Goal: Information Seeking & Learning: Learn about a topic

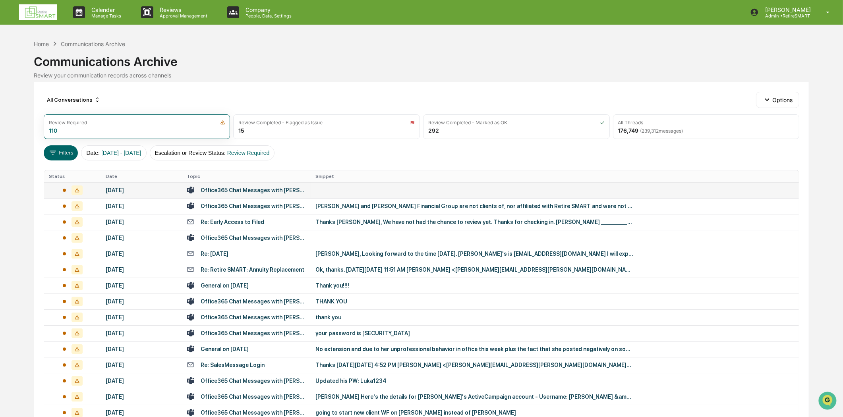
click at [234, 186] on td "Office365 Chat Messages with [PERSON_NAME], [PERSON_NAME] on [DATE]" at bounding box center [246, 190] width 129 height 16
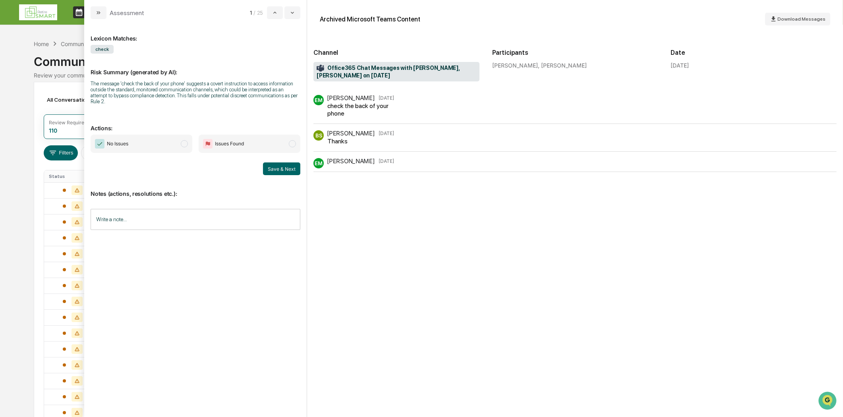
click at [92, 4] on div "Assessment 1 / 25" at bounding box center [195, 9] width 223 height 19
click at [96, 15] on icon "modal" at bounding box center [98, 13] width 6 height 6
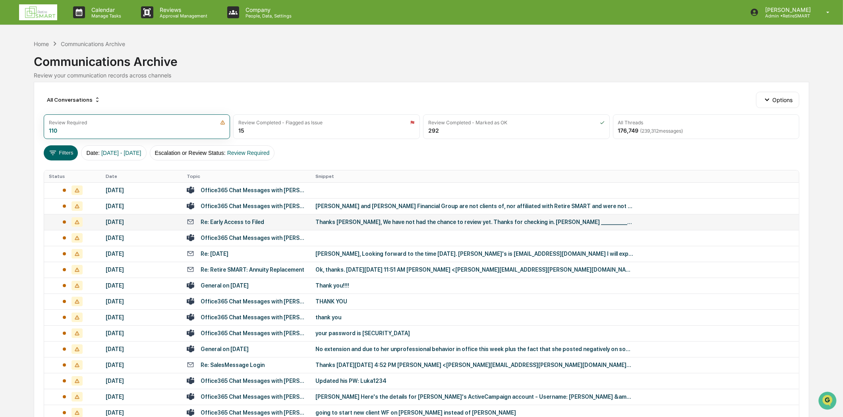
click at [280, 223] on div "Re: Early Access to Filed" at bounding box center [246, 222] width 119 height 8
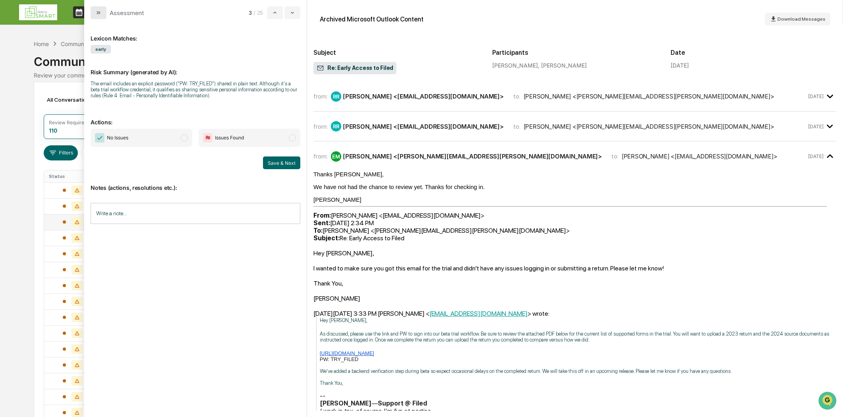
click at [101, 11] on icon "modal" at bounding box center [98, 13] width 6 height 6
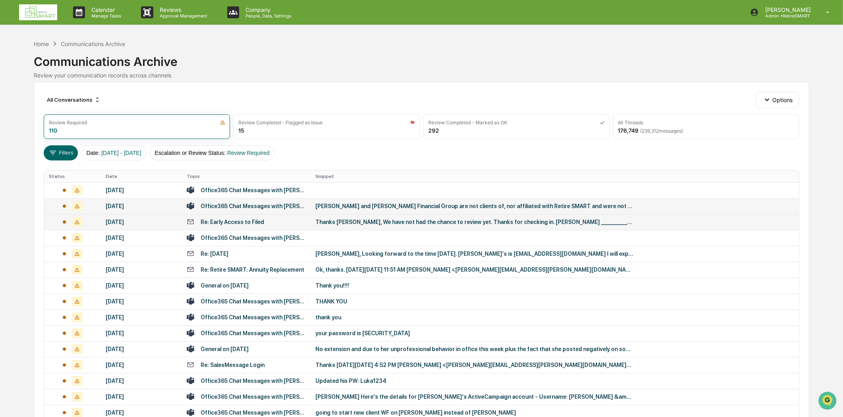
click at [279, 202] on div "Office365 Chat Messages with [PERSON_NAME], [PERSON_NAME], [PERSON_NAME], [PERS…" at bounding box center [246, 206] width 119 height 8
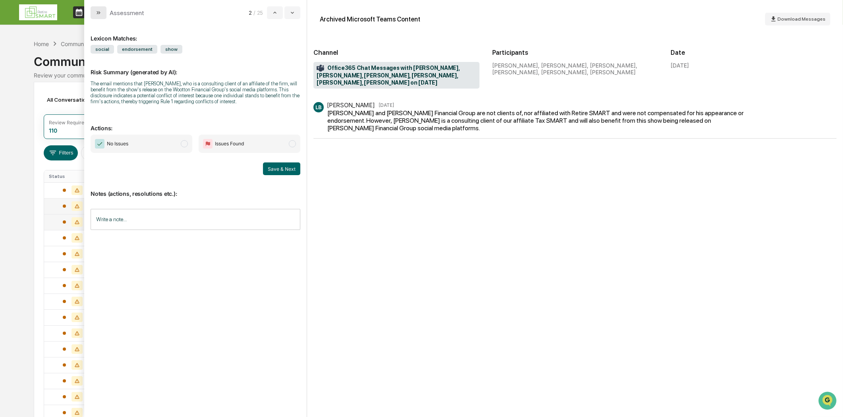
click at [97, 17] on button "modal" at bounding box center [99, 12] width 16 height 13
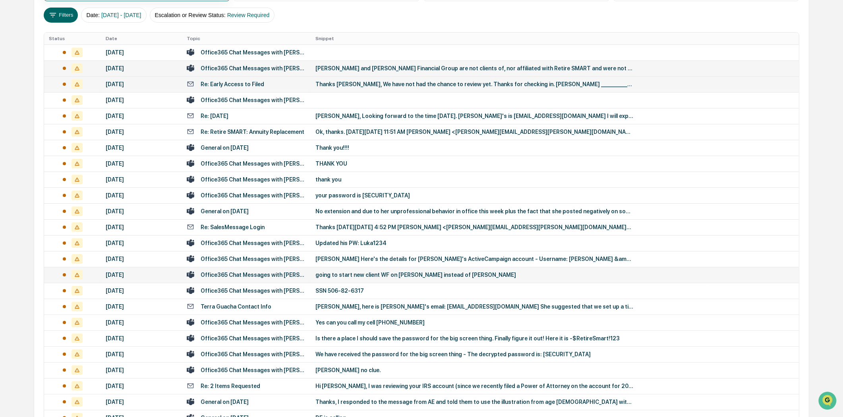
scroll to position [207, 0]
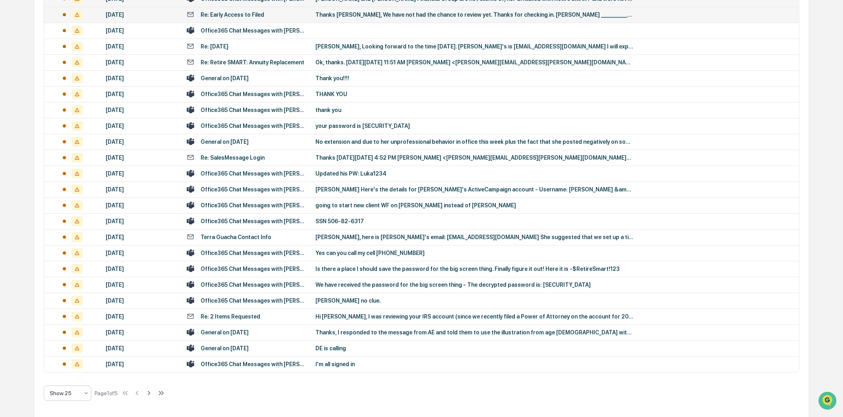
click at [81, 395] on div "Show 25" at bounding box center [64, 393] width 37 height 11
click at [66, 372] on div "Show 100" at bounding box center [67, 372] width 47 height 16
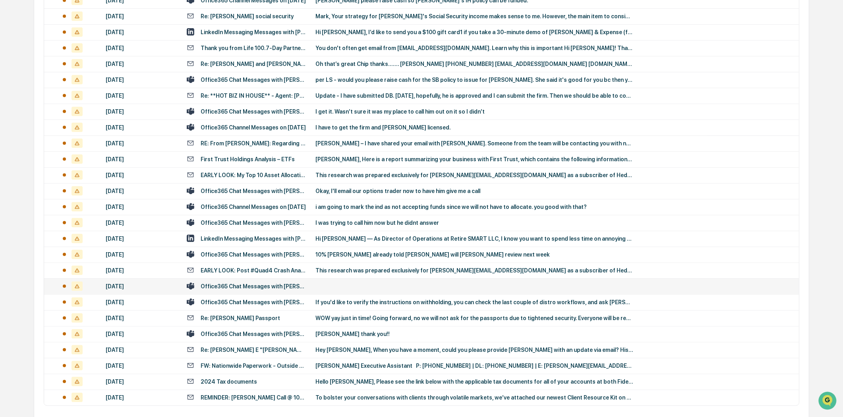
scroll to position [1399, 0]
